Goal: Information Seeking & Learning: Check status

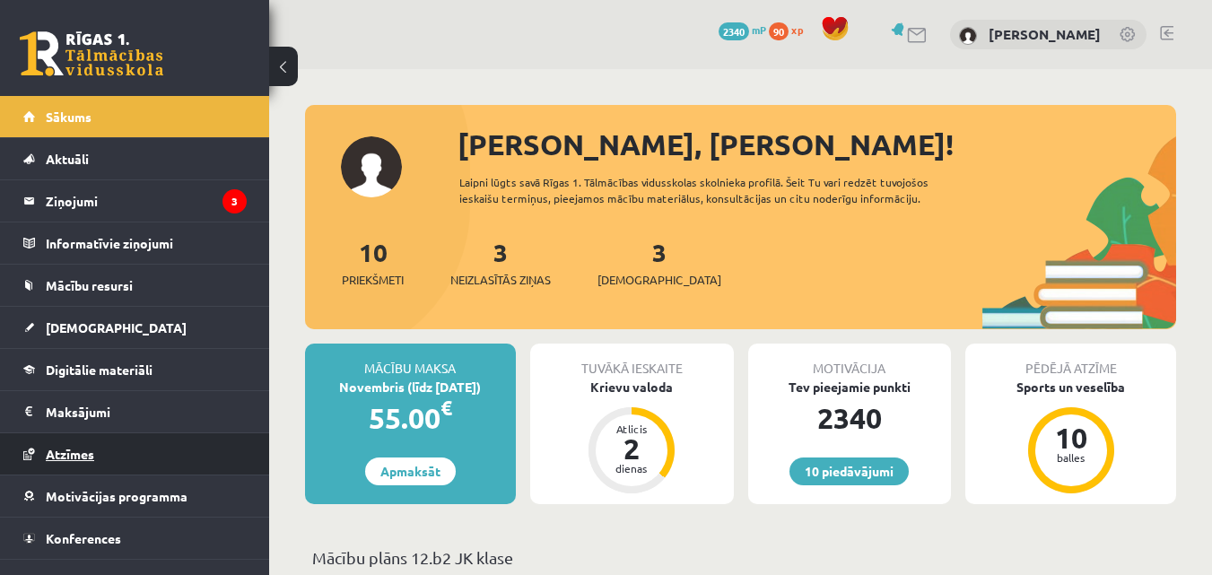
click at [132, 433] on link "Atzīmes" at bounding box center [134, 453] width 223 height 41
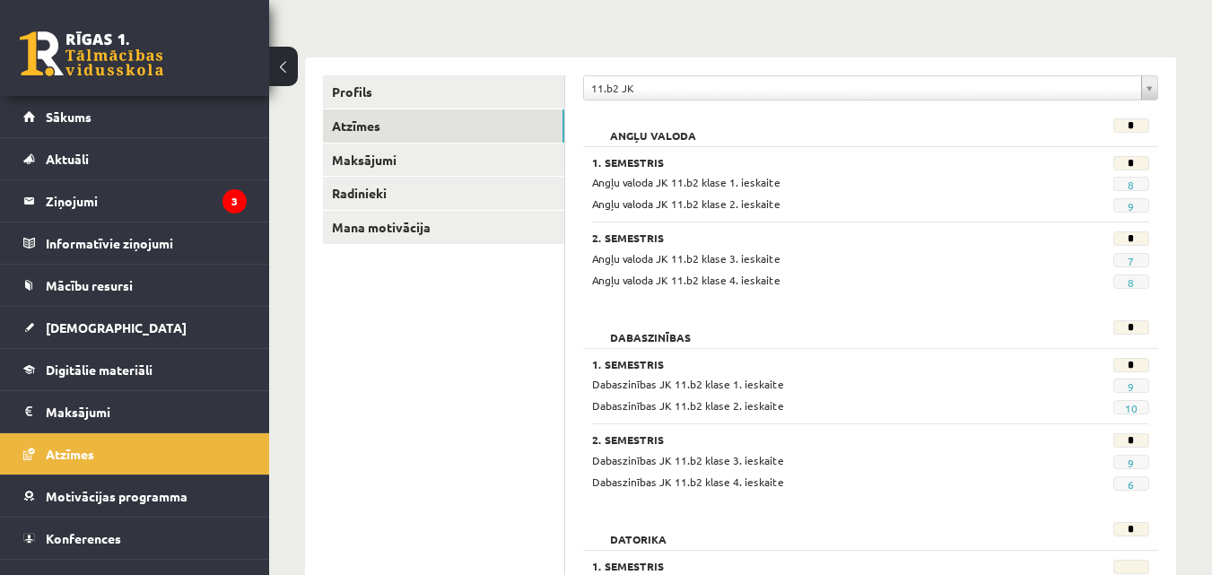
scroll to position [209, 0]
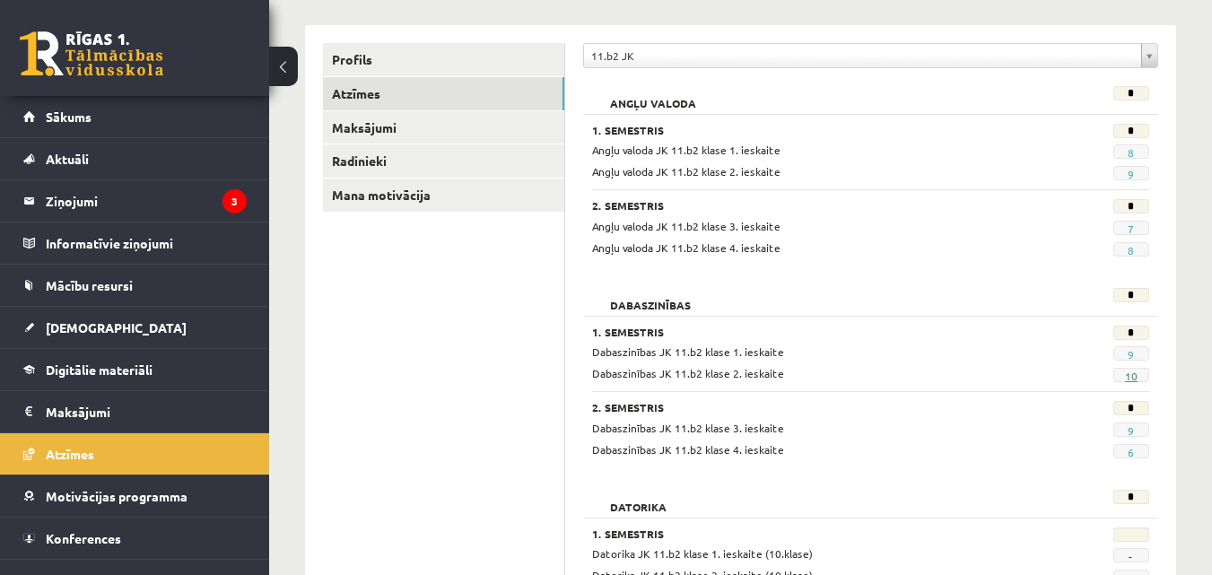
click at [1130, 378] on link "10" at bounding box center [1131, 376] width 13 height 14
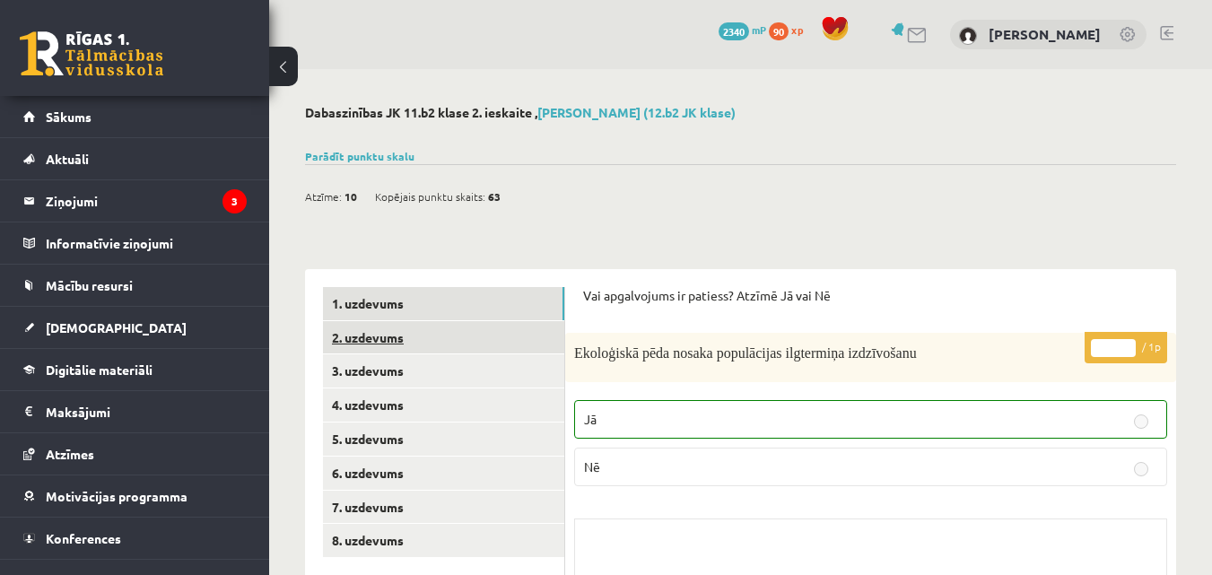
click at [378, 336] on link "2. uzdevums" at bounding box center [443, 337] width 241 height 33
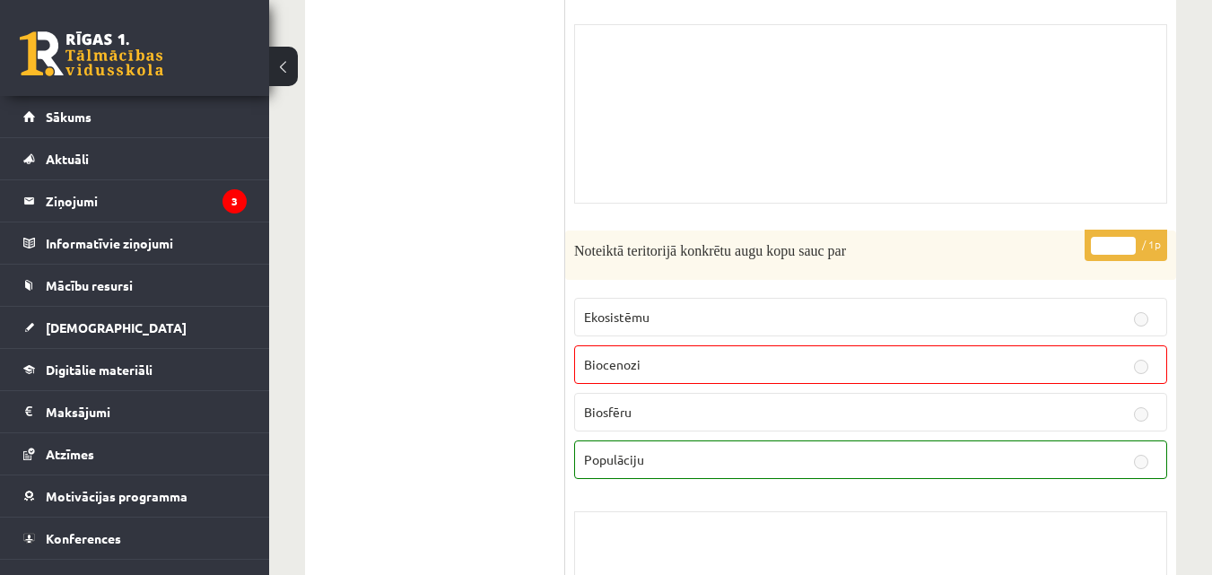
scroll to position [628, 0]
